Goal: Task Accomplishment & Management: Use online tool/utility

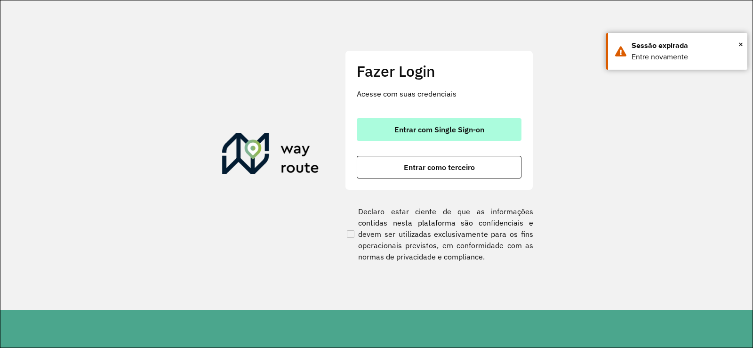
click at [404, 135] on button "Entrar com Single Sign-on" at bounding box center [439, 129] width 165 height 23
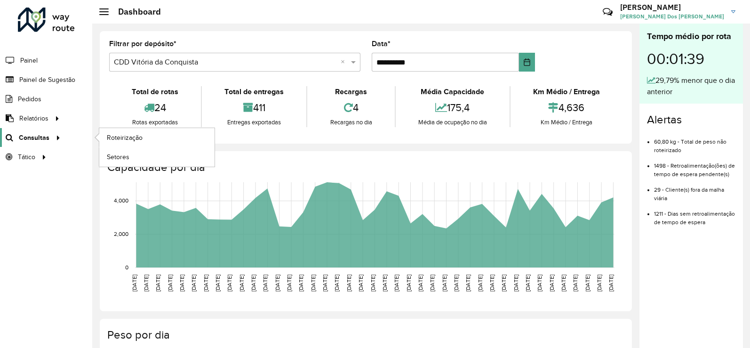
click at [40, 136] on span "Consultas" at bounding box center [34, 138] width 31 height 10
click at [101, 136] on link "Roteirização" at bounding box center [156, 137] width 115 height 19
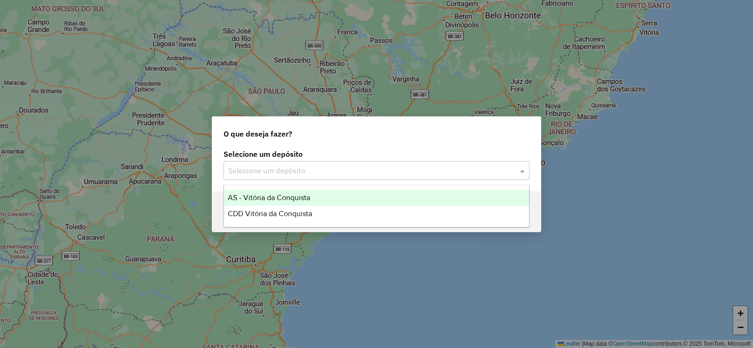
click at [420, 167] on input "text" at bounding box center [367, 170] width 278 height 11
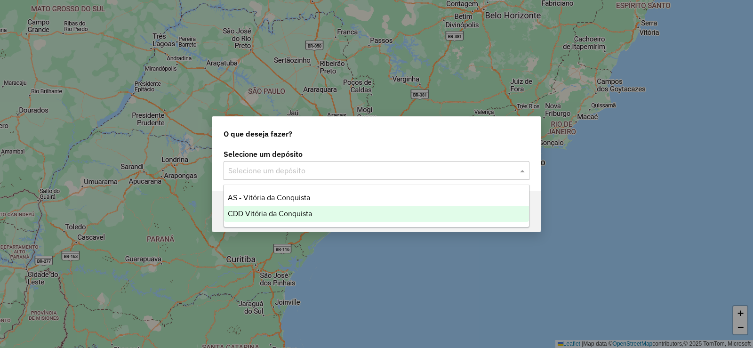
click at [232, 213] on span "CDD Vitória da Conquista" at bounding box center [270, 213] width 84 height 8
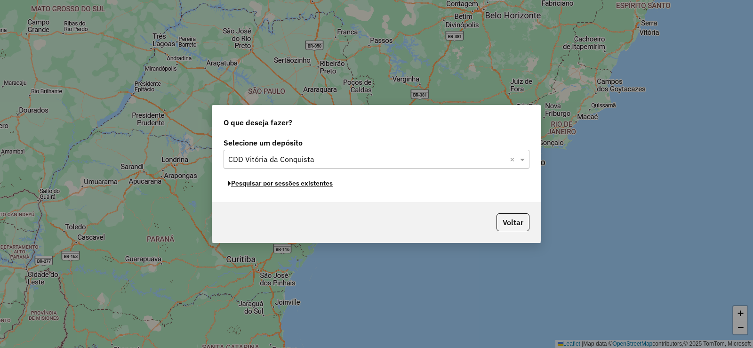
click at [290, 184] on button "Pesquisar por sessões existentes" at bounding box center [280, 183] width 113 height 15
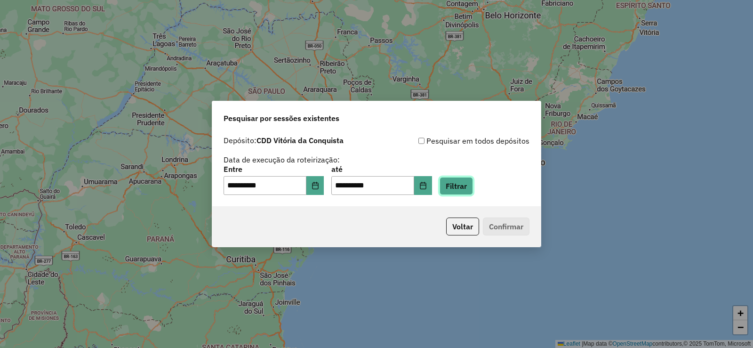
click at [473, 184] on button "Filtrar" at bounding box center [456, 186] width 33 height 18
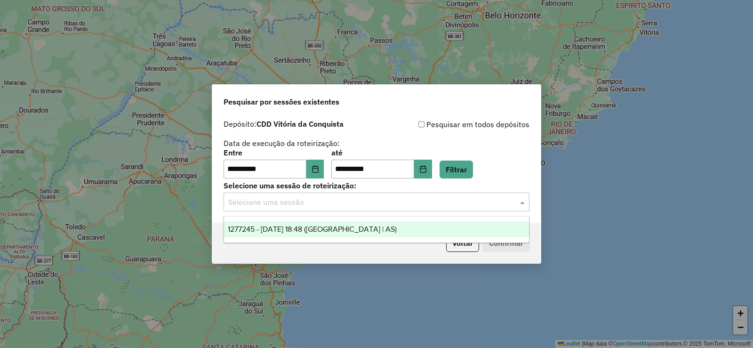
click at [480, 203] on input "text" at bounding box center [367, 202] width 278 height 11
click at [279, 234] on div "1277245 - 17/09/2025 18:48 (Rota | AS)" at bounding box center [376, 229] width 305 height 16
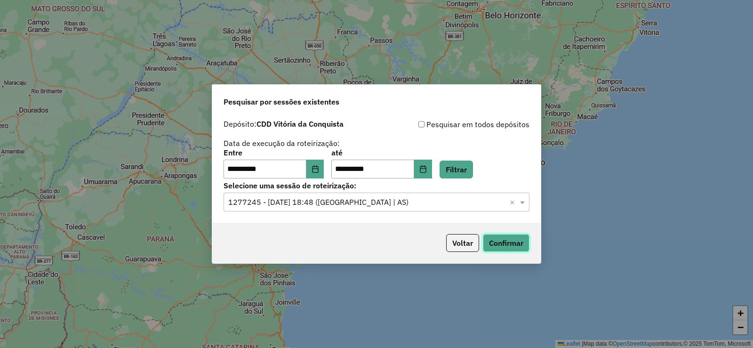
click at [513, 234] on button "Confirmar" at bounding box center [506, 243] width 47 height 18
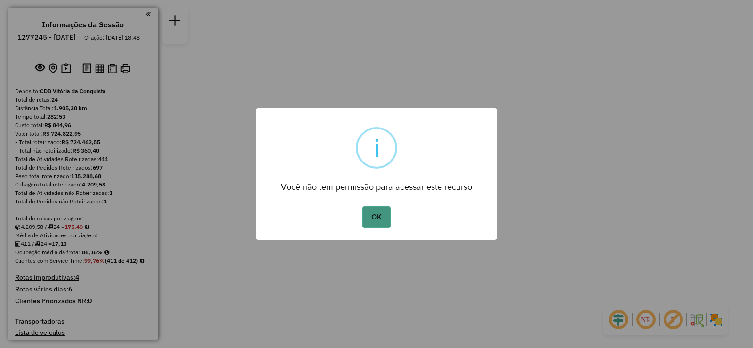
click at [388, 218] on button "OK" at bounding box center [376, 217] width 28 height 22
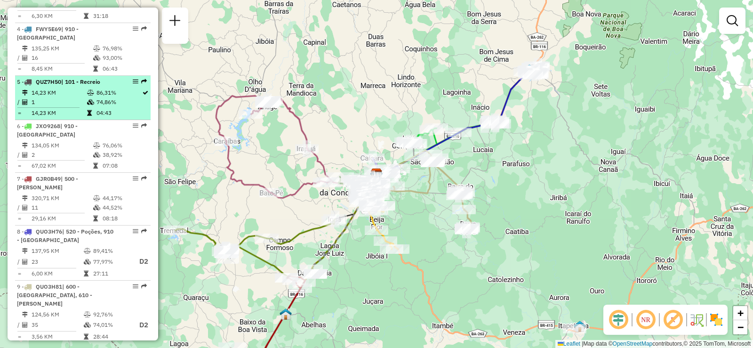
scroll to position [565, 0]
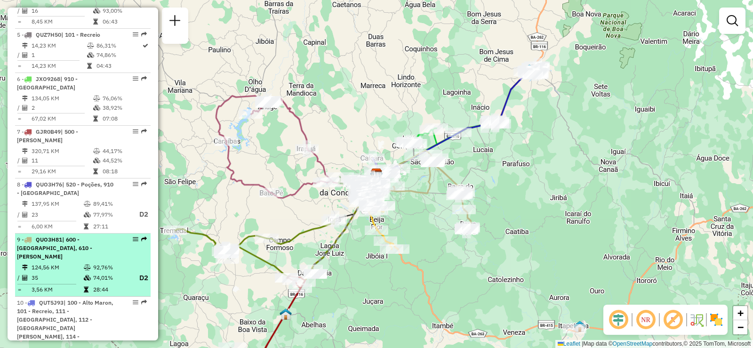
select select "**********"
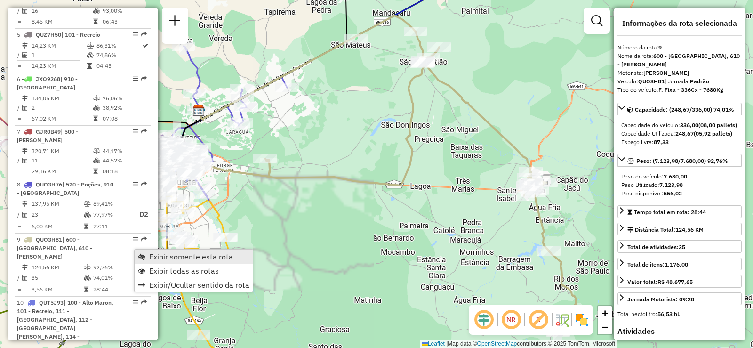
click at [146, 259] on link "Exibir somente esta rota" at bounding box center [194, 256] width 118 height 14
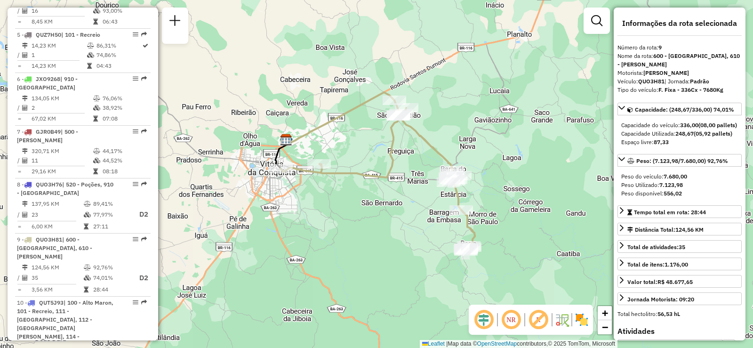
drag, startPoint x: 386, startPoint y: 240, endPoint x: 387, endPoint y: 198, distance: 41.9
click at [387, 198] on div "Janela de atendimento Grade de atendimento Capacidade Transportadoras Veículos …" at bounding box center [376, 174] width 753 height 348
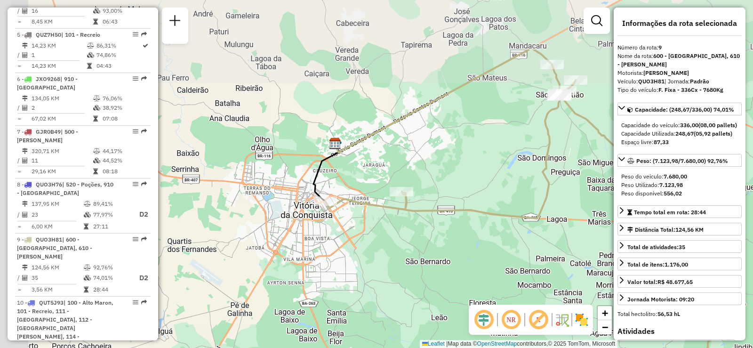
drag, startPoint x: 276, startPoint y: 161, endPoint x: 369, endPoint y: 246, distance: 125.3
click at [369, 246] on div "Janela de atendimento Grade de atendimento Capacidade Transportadoras Veículos …" at bounding box center [376, 174] width 753 height 348
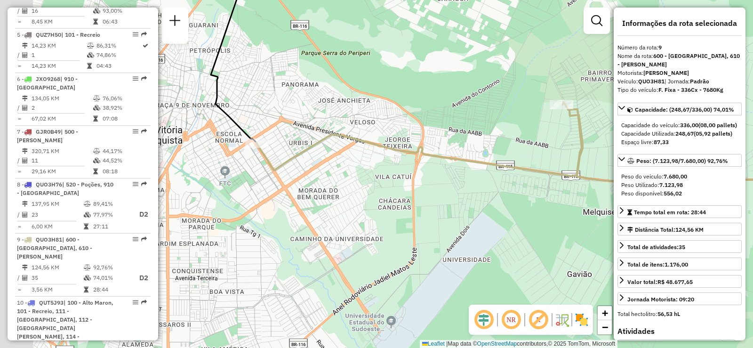
drag, startPoint x: 271, startPoint y: 195, endPoint x: 314, endPoint y: 230, distance: 55.9
click at [314, 231] on div "Janela de atendimento Grade de atendimento Capacidade Transportadoras Veículos …" at bounding box center [376, 174] width 753 height 348
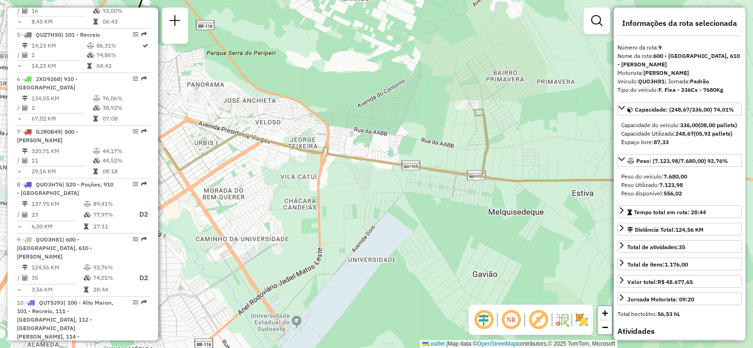
drag, startPoint x: 491, startPoint y: 160, endPoint x: 437, endPoint y: 112, distance: 72.3
click at [386, 154] on div "Janela de atendimento Grade de atendimento Capacidade Transportadoras Veículos …" at bounding box center [376, 174] width 753 height 348
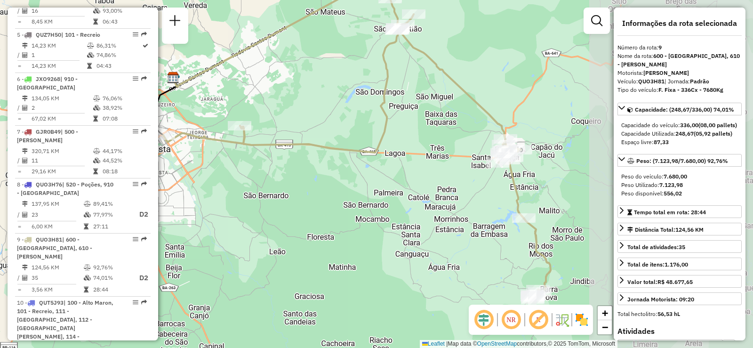
drag, startPoint x: 532, startPoint y: 171, endPoint x: 303, endPoint y: 189, distance: 229.4
click at [303, 189] on div "Janela de atendimento Grade de atendimento Capacidade Transportadoras Veículos …" at bounding box center [376, 174] width 753 height 348
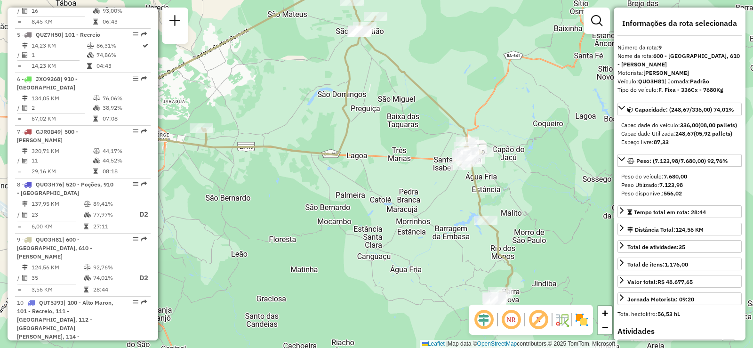
drag, startPoint x: 468, startPoint y: 213, endPoint x: 428, endPoint y: 200, distance: 42.3
click at [428, 216] on div "Janela de atendimento Grade de atendimento Capacidade Transportadoras Veículos …" at bounding box center [376, 174] width 753 height 348
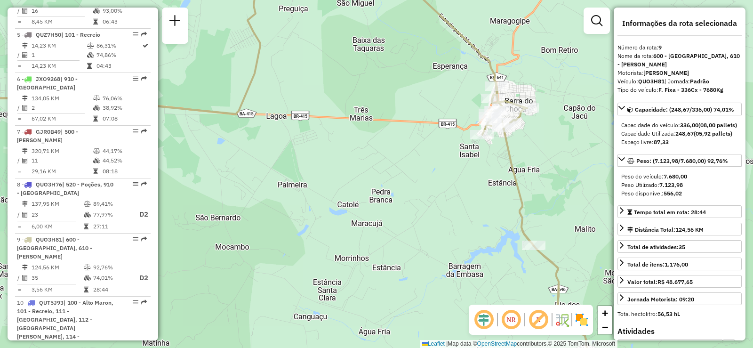
drag, startPoint x: 444, startPoint y: 183, endPoint x: 394, endPoint y: 190, distance: 50.3
click at [391, 191] on div "Janela de atendimento Grade de atendimento Capacidade Transportadoras Veículos …" at bounding box center [376, 174] width 753 height 348
